Goal: Information Seeking & Learning: Learn about a topic

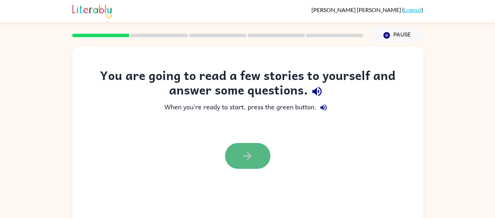
click at [251, 150] on icon "button" at bounding box center [247, 156] width 12 height 12
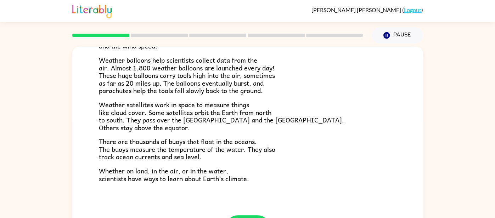
scroll to position [198, 0]
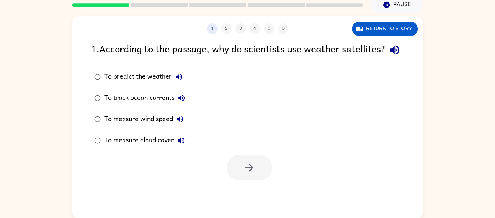
scroll to position [29, 0]
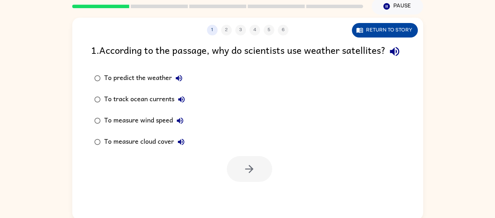
click at [398, 32] on button "Return to story" at bounding box center [385, 30] width 66 height 15
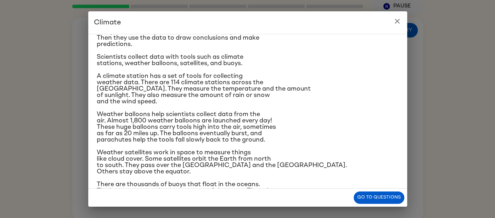
scroll to position [73, 0]
click at [397, 19] on icon "close" at bounding box center [397, 21] width 9 height 9
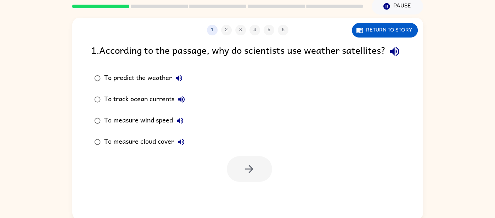
click at [106, 149] on div "To measure cloud cover" at bounding box center [146, 142] width 84 height 14
click at [236, 180] on button "button" at bounding box center [249, 169] width 45 height 26
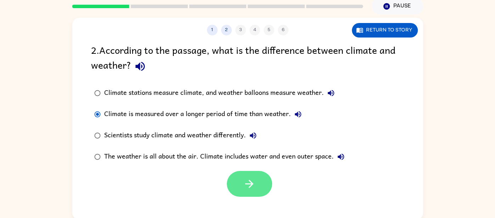
click at [255, 174] on button "button" at bounding box center [249, 184] width 45 height 26
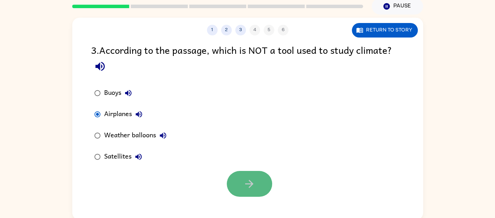
click at [242, 183] on button "button" at bounding box center [249, 184] width 45 height 26
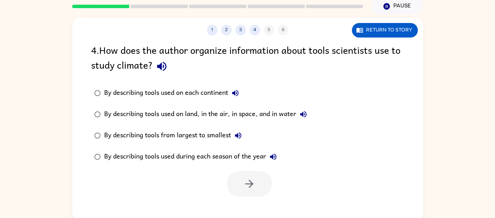
click at [111, 111] on div "By describing tools used on land, in the air, in space, and in water" at bounding box center [207, 114] width 206 height 14
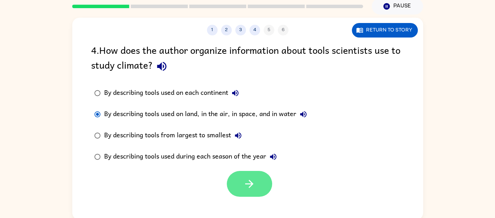
click at [257, 183] on button "button" at bounding box center [249, 184] width 45 height 26
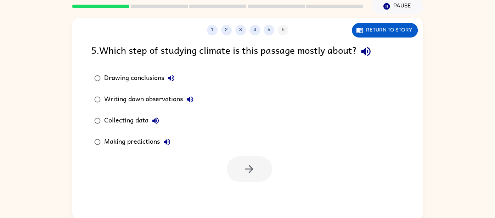
click at [107, 117] on div "Collecting data" at bounding box center [133, 121] width 59 height 14
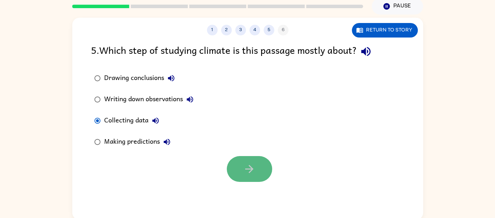
click at [254, 168] on icon "button" at bounding box center [249, 169] width 12 height 12
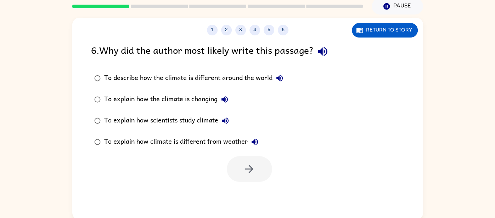
click at [126, 119] on div "To explain how scientists study climate" at bounding box center [168, 121] width 128 height 14
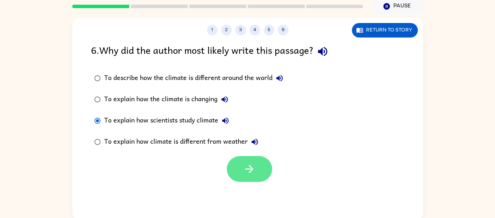
click at [235, 159] on button "button" at bounding box center [249, 169] width 45 height 26
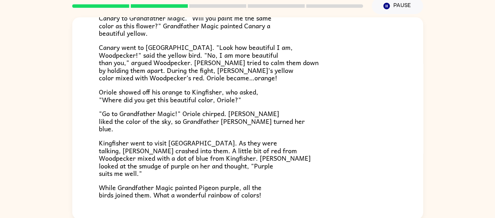
scroll to position [183, 0]
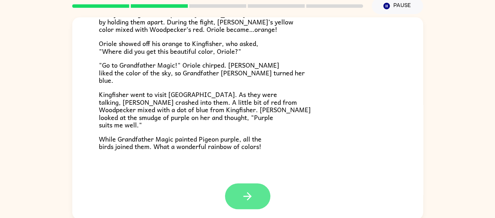
click at [257, 188] on button "button" at bounding box center [247, 197] width 45 height 26
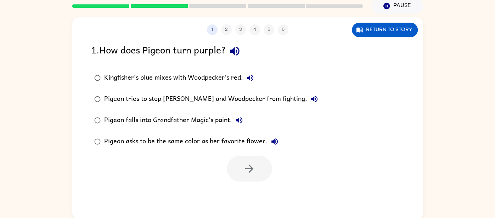
scroll to position [0, 0]
click at [113, 75] on div "Kingfisher’s blue mixes with Woodpecker’s red." at bounding box center [180, 78] width 153 height 14
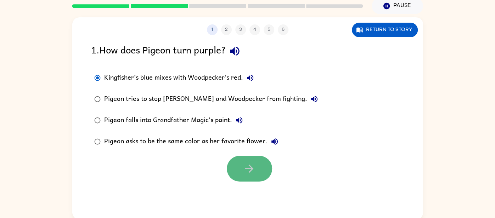
click at [245, 174] on icon "button" at bounding box center [249, 169] width 12 height 12
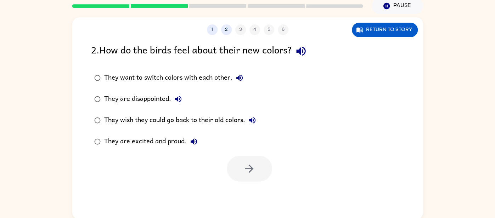
click at [105, 143] on div "They are excited and proud." at bounding box center [152, 142] width 97 height 14
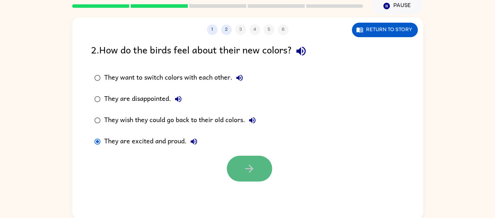
click at [260, 172] on button "button" at bounding box center [249, 169] width 45 height 26
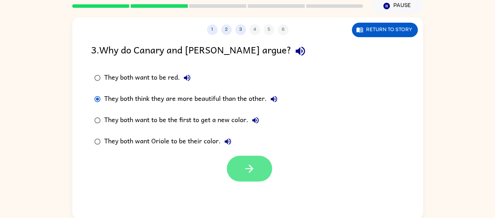
click at [234, 164] on button "button" at bounding box center [249, 169] width 45 height 26
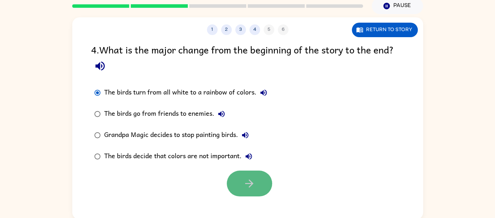
click at [234, 184] on button "button" at bounding box center [249, 184] width 45 height 26
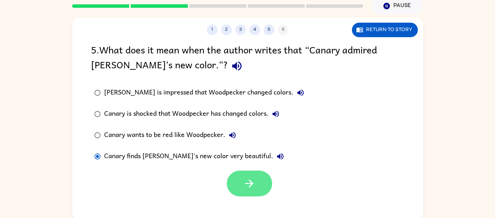
click at [238, 186] on button "button" at bounding box center [249, 184] width 45 height 26
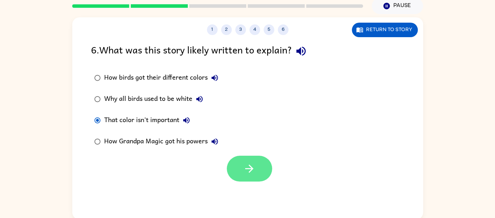
click at [244, 164] on icon "button" at bounding box center [249, 169] width 12 height 12
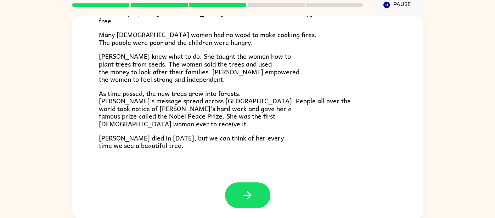
scroll to position [186, 0]
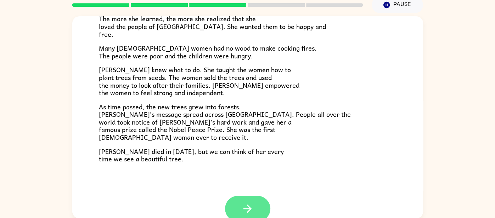
click at [241, 210] on button "button" at bounding box center [247, 209] width 45 height 26
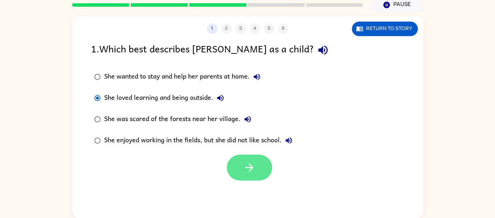
click at [244, 172] on icon "button" at bounding box center [249, 168] width 12 height 12
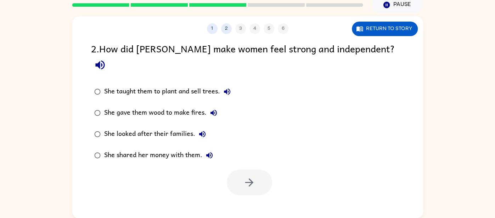
click at [105, 85] on div "She taught them to plant and sell trees." at bounding box center [169, 92] width 130 height 14
click at [246, 170] on button "button" at bounding box center [249, 183] width 45 height 26
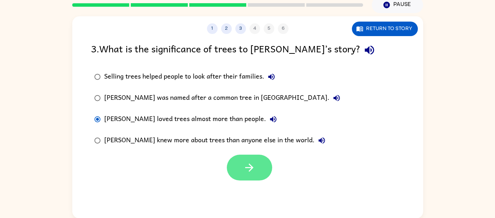
click at [254, 164] on icon "button" at bounding box center [249, 168] width 12 height 12
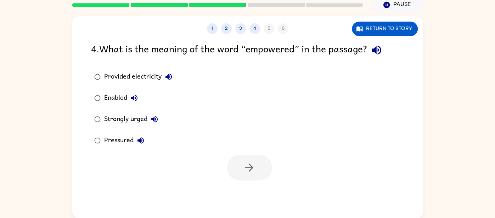
click at [133, 121] on div "Strongly urged" at bounding box center [132, 119] width 57 height 14
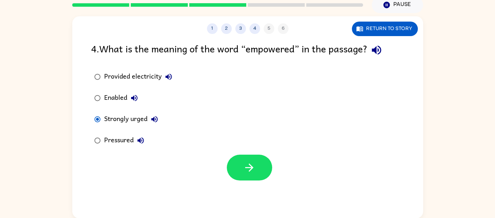
click at [308, 151] on div at bounding box center [247, 165] width 351 height 29
click at [226, 167] on div at bounding box center [247, 165] width 351 height 29
click at [235, 170] on button "button" at bounding box center [249, 168] width 45 height 26
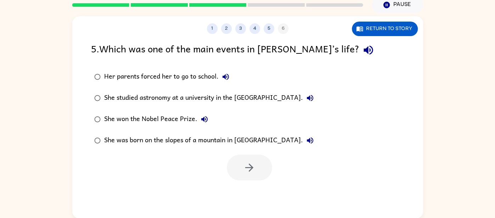
click at [130, 121] on div "She won the Nobel Peace Prize." at bounding box center [157, 119] width 107 height 14
click at [245, 163] on icon "button" at bounding box center [249, 168] width 12 height 12
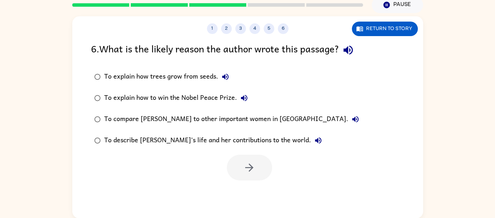
click at [224, 140] on div "To describe [PERSON_NAME]’s life and her contributions to the world." at bounding box center [214, 141] width 221 height 14
click at [235, 163] on button "button" at bounding box center [249, 168] width 45 height 26
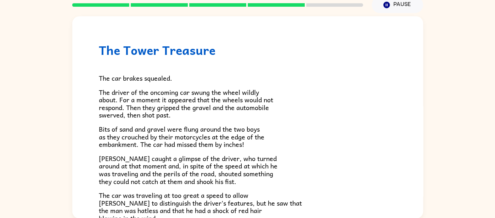
scroll to position [197, 0]
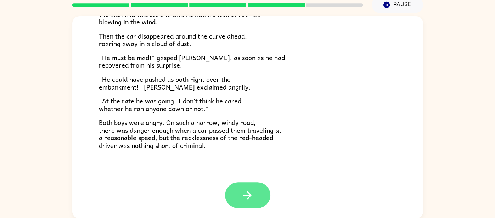
click at [255, 184] on button "button" at bounding box center [247, 196] width 45 height 26
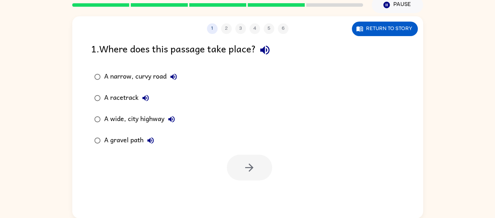
scroll to position [0, 0]
click at [232, 166] on button "button" at bounding box center [249, 168] width 45 height 26
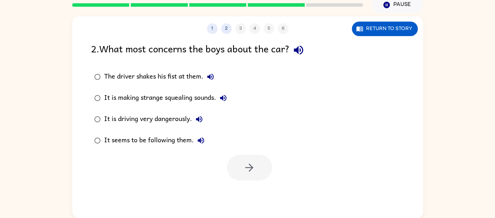
click at [137, 118] on div "It is driving very dangerously." at bounding box center [155, 119] width 102 height 14
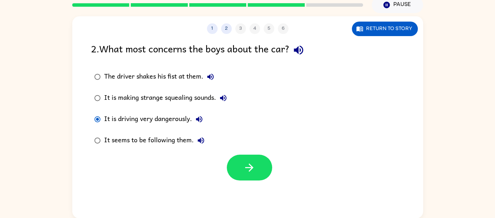
click at [228, 158] on div at bounding box center [249, 168] width 45 height 26
click at [240, 162] on button "button" at bounding box center [249, 168] width 45 height 26
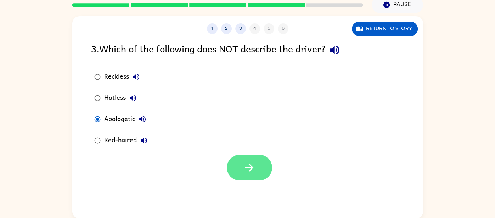
click at [246, 170] on icon "button" at bounding box center [249, 168] width 12 height 12
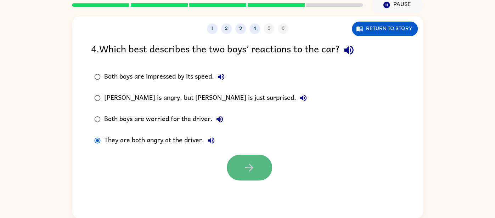
click at [250, 171] on icon "button" at bounding box center [249, 168] width 8 height 8
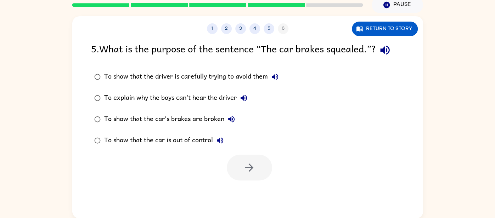
click at [214, 118] on div "To show that the car's brakes are broken" at bounding box center [171, 119] width 134 height 14
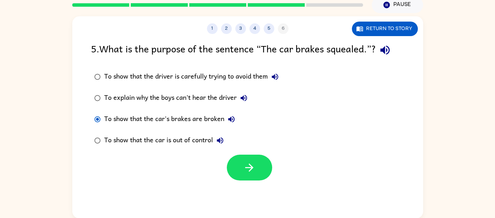
click at [201, 139] on div "To show that the car is out of control" at bounding box center [165, 141] width 123 height 14
click at [236, 162] on button "button" at bounding box center [249, 168] width 45 height 26
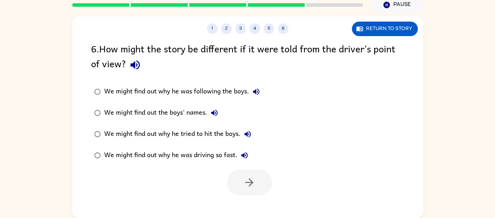
click at [195, 157] on div "We might find out why he was driving so fast." at bounding box center [177, 156] width 147 height 14
click at [243, 180] on icon "button" at bounding box center [249, 183] width 12 height 12
